Goal: Communication & Community: Ask a question

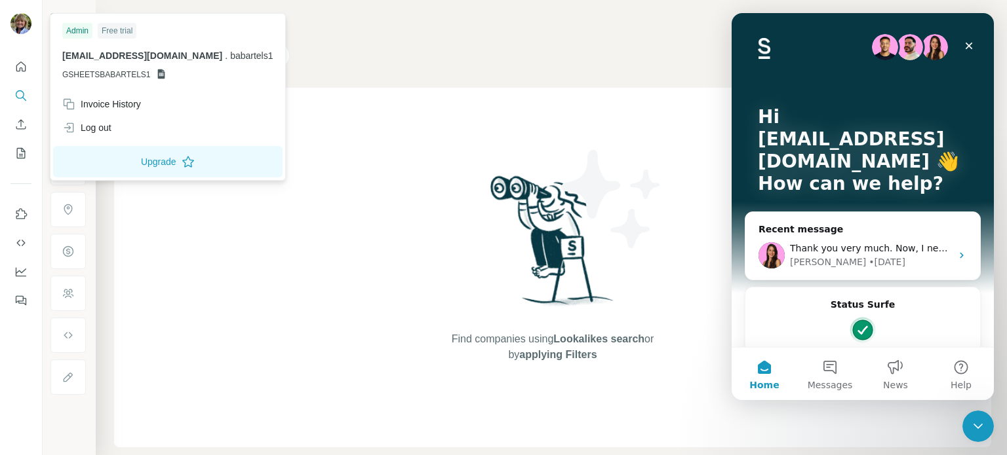
click at [18, 16] on img at bounding box center [20, 23] width 21 height 21
click at [20, 68] on icon "Quick start" at bounding box center [20, 66] width 13 height 13
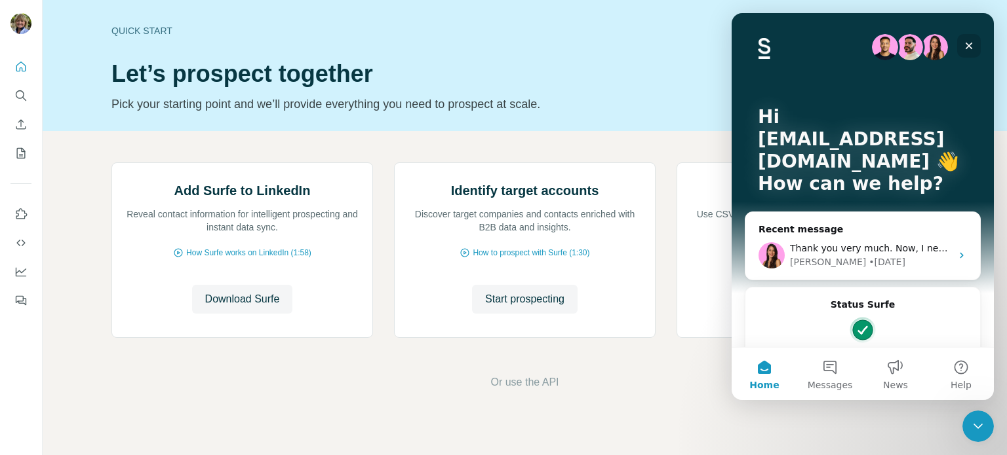
click at [970, 44] on icon "Close" at bounding box center [968, 46] width 7 height 7
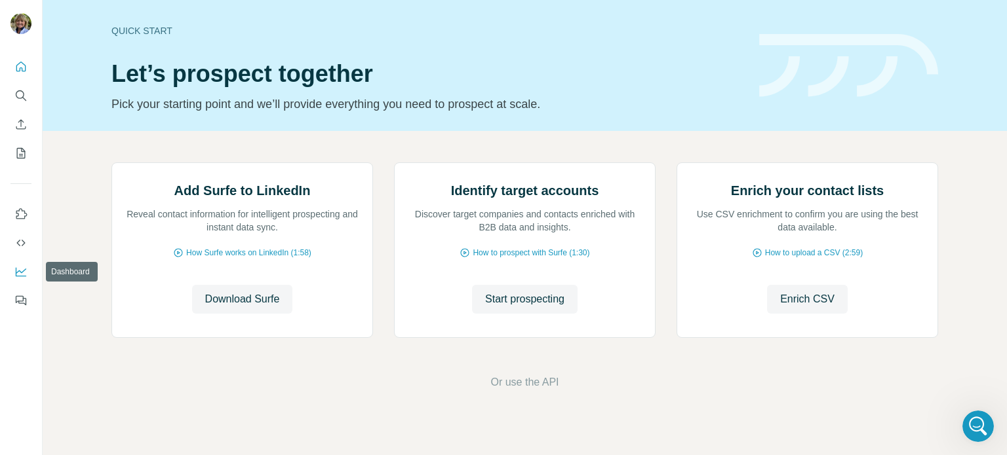
click at [21, 270] on icon "Dashboard" at bounding box center [20, 271] width 13 height 13
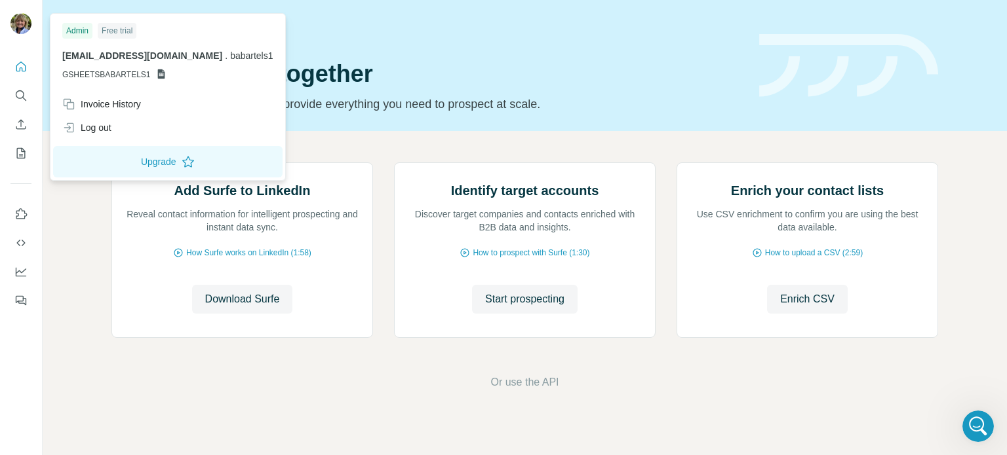
click at [113, 60] on span "babartels1@gmail.com" at bounding box center [142, 55] width 160 height 10
click at [81, 30] on div "Admin" at bounding box center [77, 31] width 30 height 16
click at [96, 126] on div "Log out" at bounding box center [86, 127] width 49 height 13
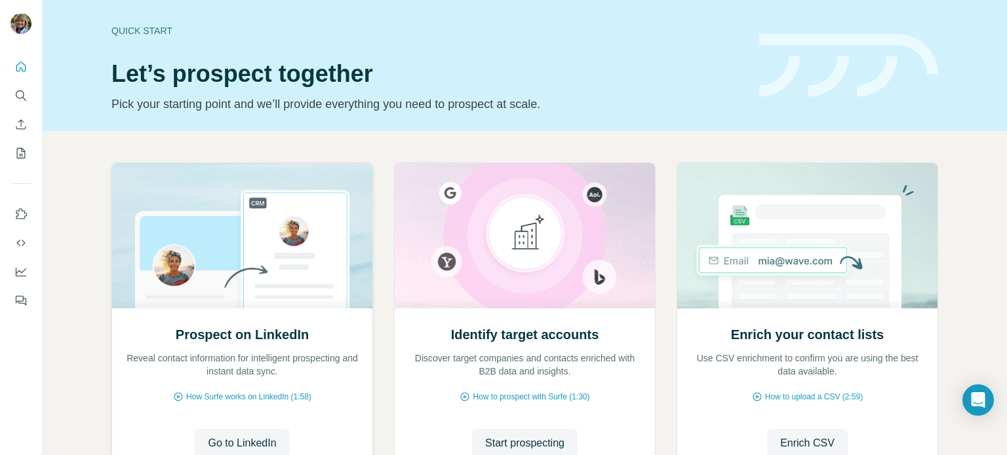
scroll to position [110, 0]
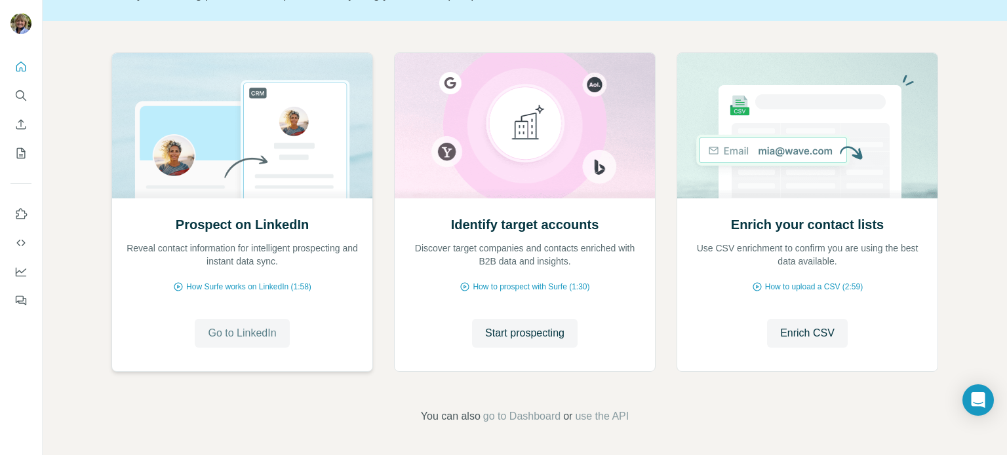
click at [231, 332] on span "Go to LinkedIn" at bounding box center [242, 334] width 68 height 16
click at [978, 402] on icon "Open Intercom Messenger" at bounding box center [977, 400] width 15 height 17
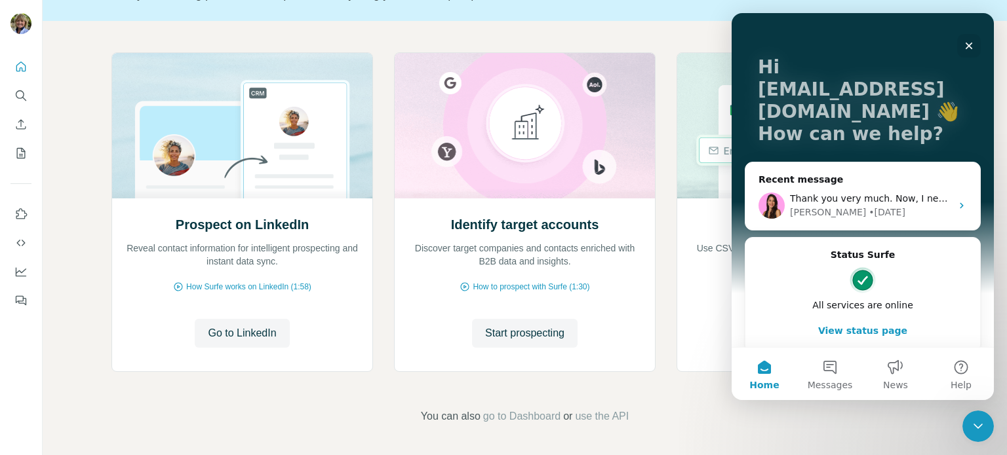
scroll to position [62, 0]
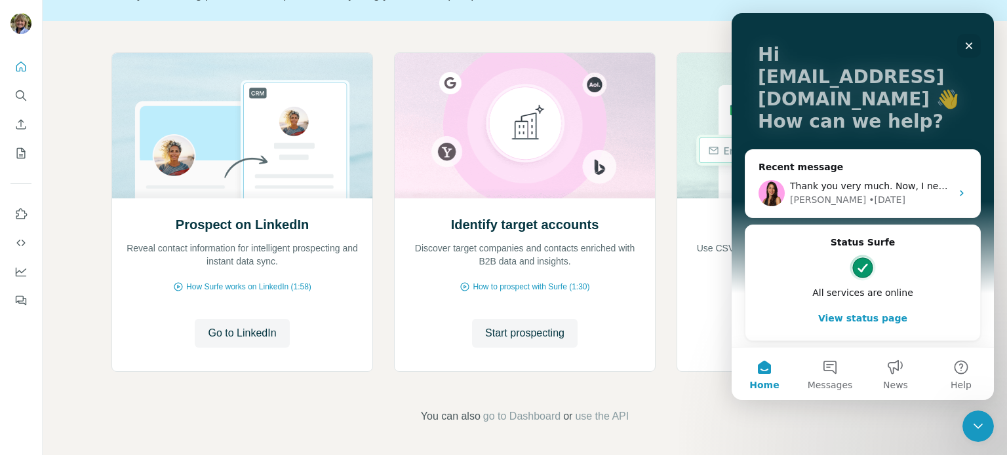
click at [865, 319] on button "View status page" at bounding box center [862, 318] width 208 height 26
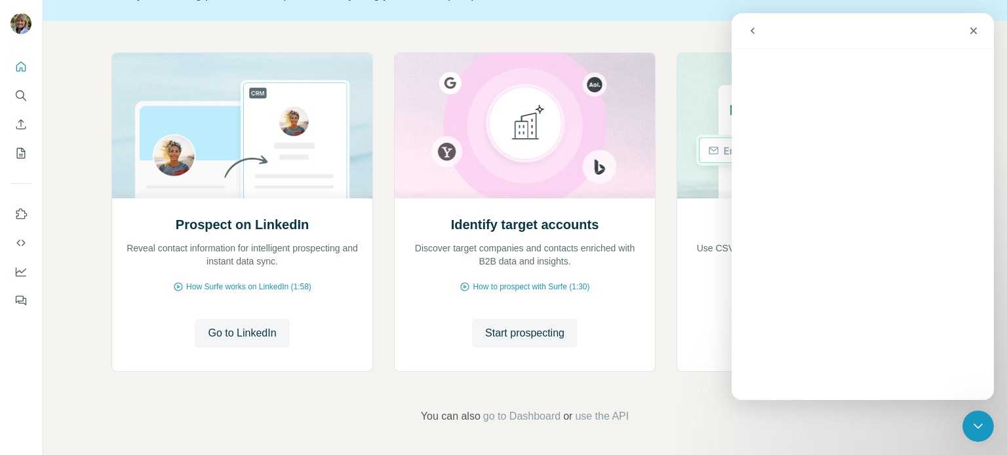
scroll to position [9, 0]
click at [753, 30] on icon "go back" at bounding box center [752, 31] width 10 height 10
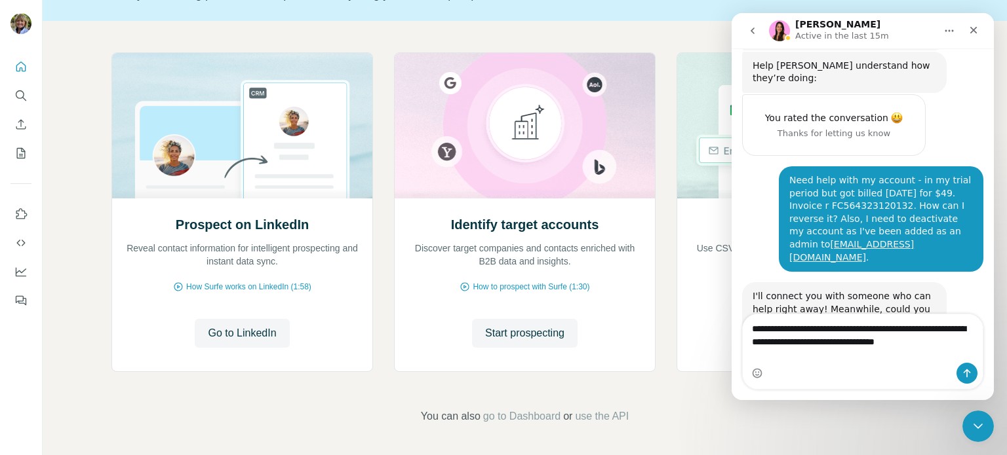
scroll to position [6676, 0]
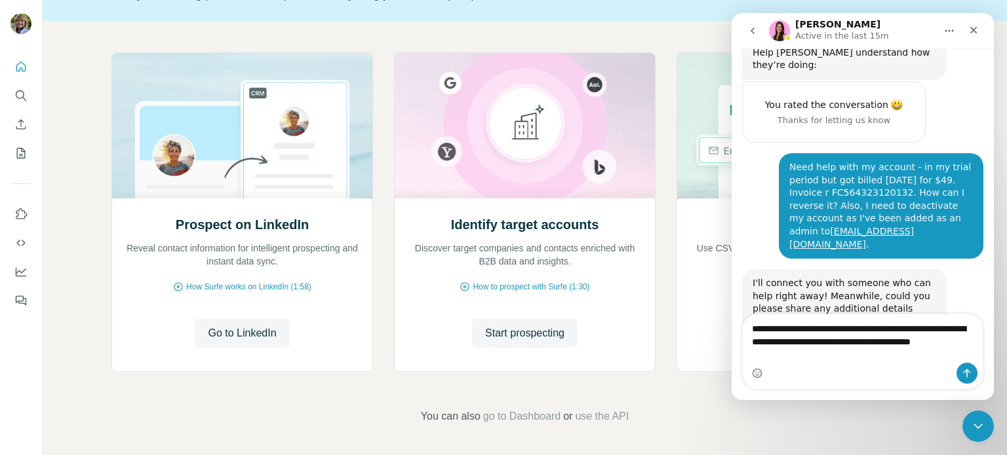
type textarea "**********"
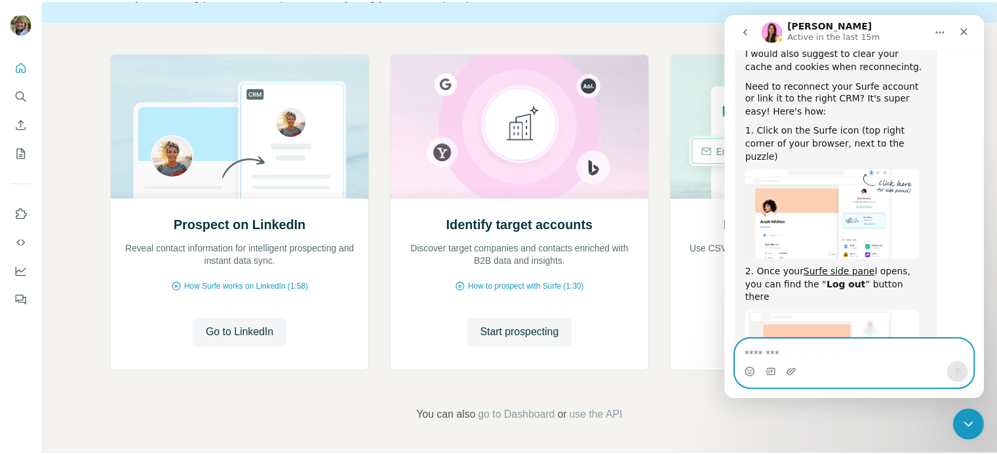
scroll to position [7674, 0]
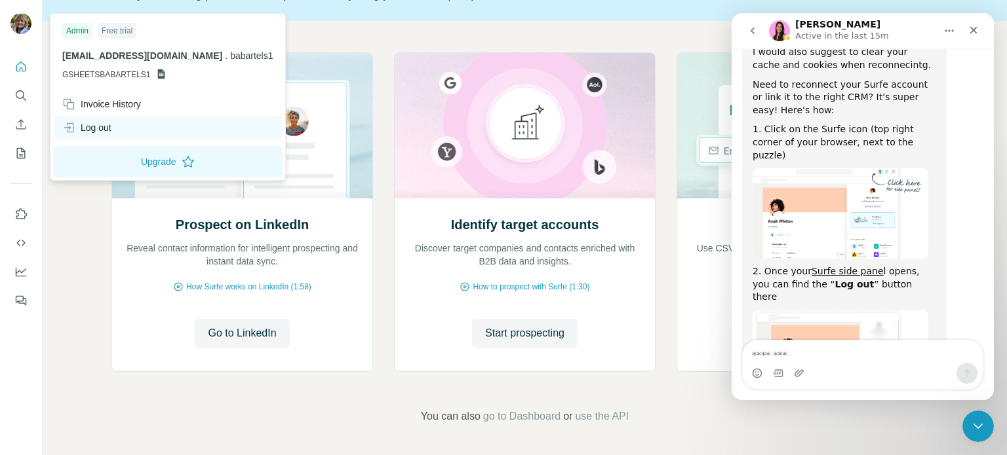
click at [96, 126] on div "Log out" at bounding box center [86, 127] width 49 height 13
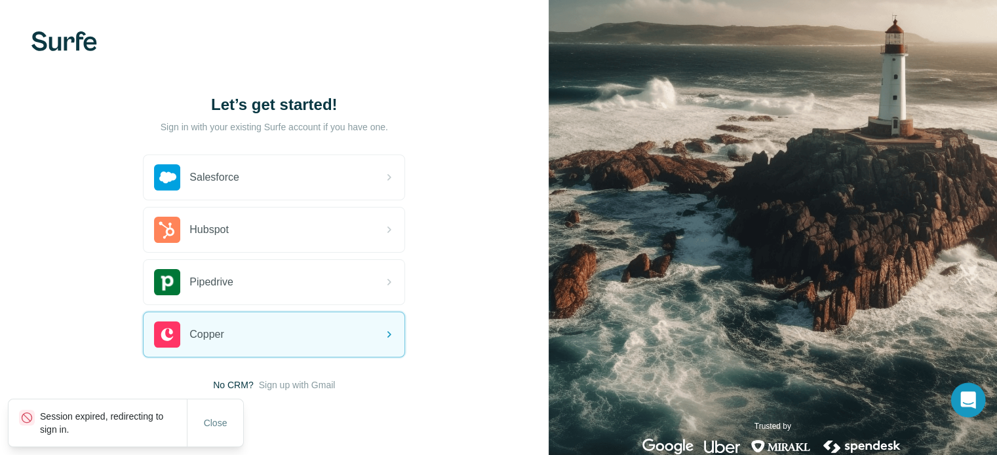
click at [971, 401] on icon "Open Intercom Messenger" at bounding box center [967, 400] width 15 height 17
